Goal: Task Accomplishment & Management: Use online tool/utility

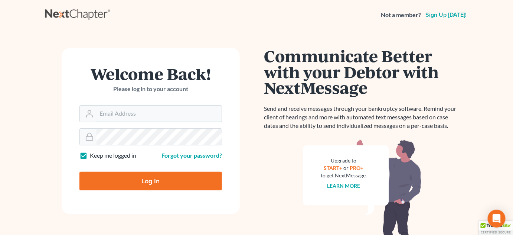
type input "[PERSON_NAME][EMAIL_ADDRESS][DOMAIN_NAME]"
click at [140, 178] on input "Log In" at bounding box center [150, 180] width 143 height 19
type input "Thinking..."
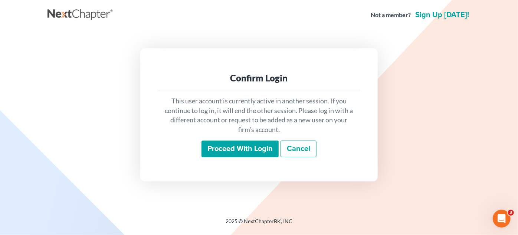
click at [227, 148] on input "Proceed with login" at bounding box center [240, 148] width 77 height 17
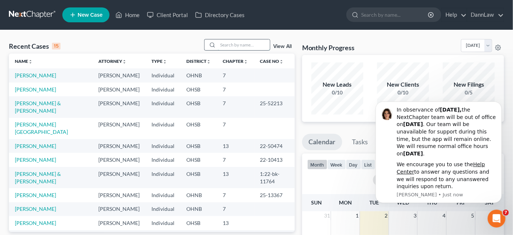
click at [230, 45] on input "search" at bounding box center [244, 44] width 52 height 11
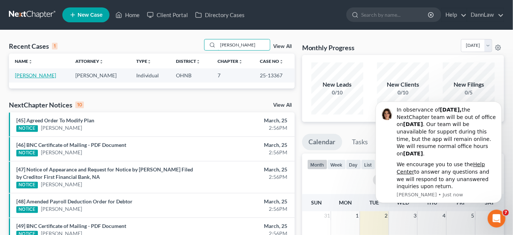
type input "[PERSON_NAME]"
click at [36, 75] on link "[PERSON_NAME]" at bounding box center [35, 75] width 41 height 6
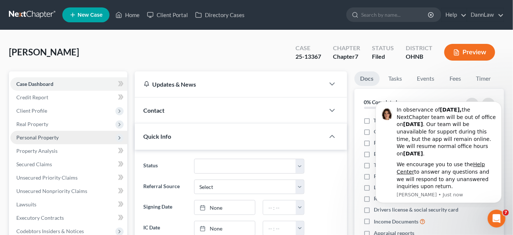
click at [39, 138] on span "Personal Property" at bounding box center [37, 137] width 42 height 6
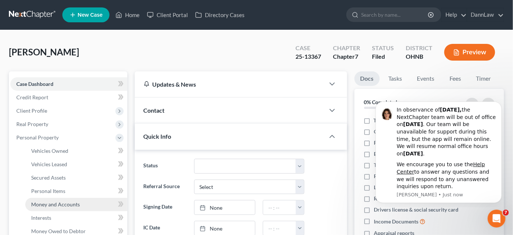
click at [45, 204] on span "Money and Accounts" at bounding box center [55, 204] width 49 height 6
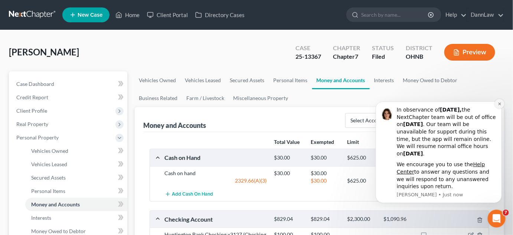
click at [500, 103] on icon "Dismiss notification" at bounding box center [499, 103] width 4 height 4
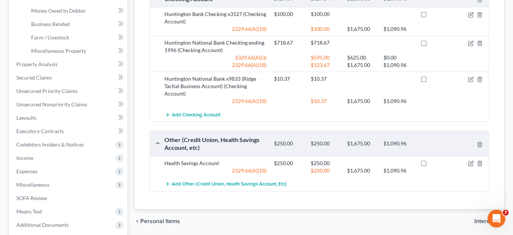
scroll to position [220, 0]
